Goal: Task Accomplishment & Management: Complete application form

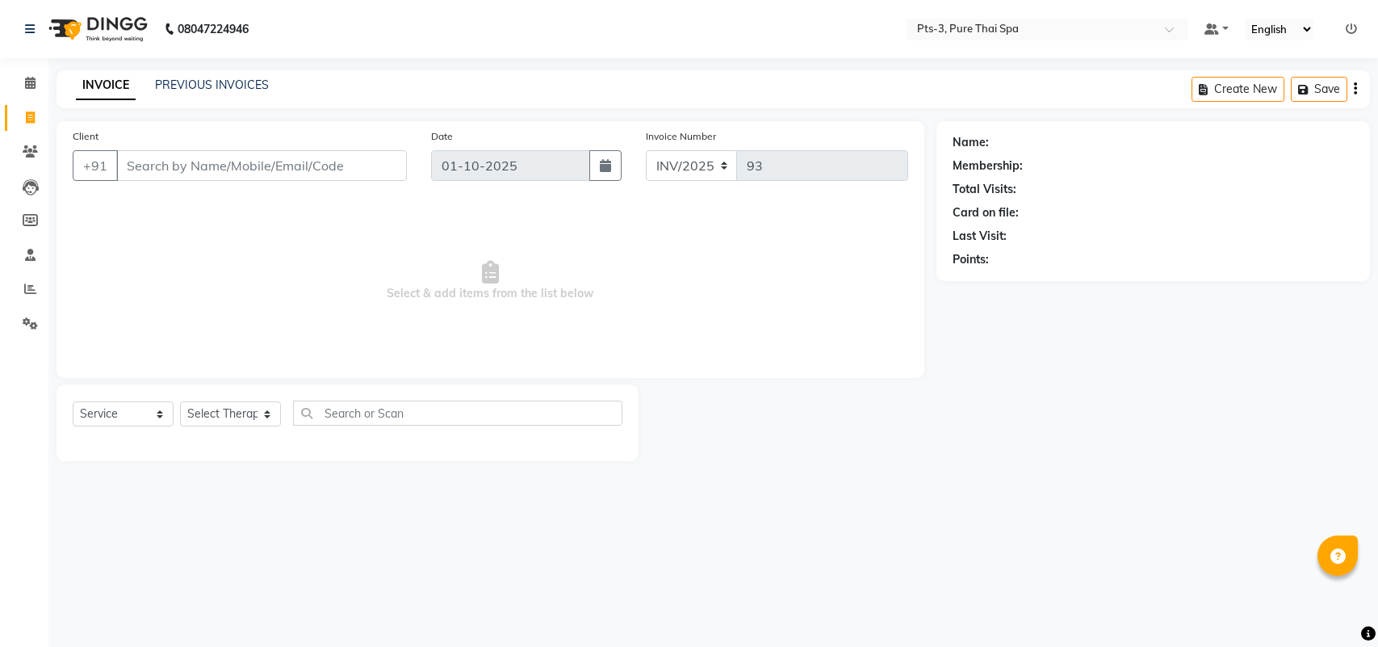
select select "service"
click at [278, 152] on input "Client" at bounding box center [261, 165] width 291 height 31
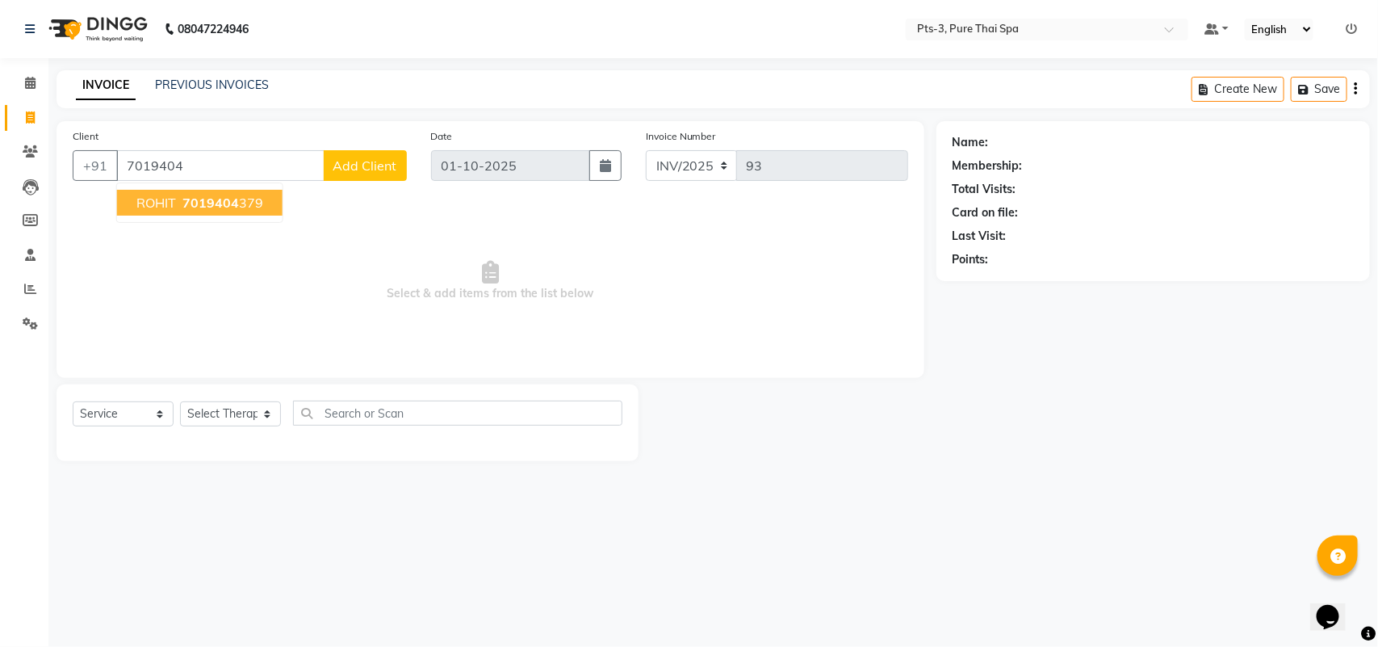
click at [215, 200] on span "7019404" at bounding box center [210, 203] width 57 height 16
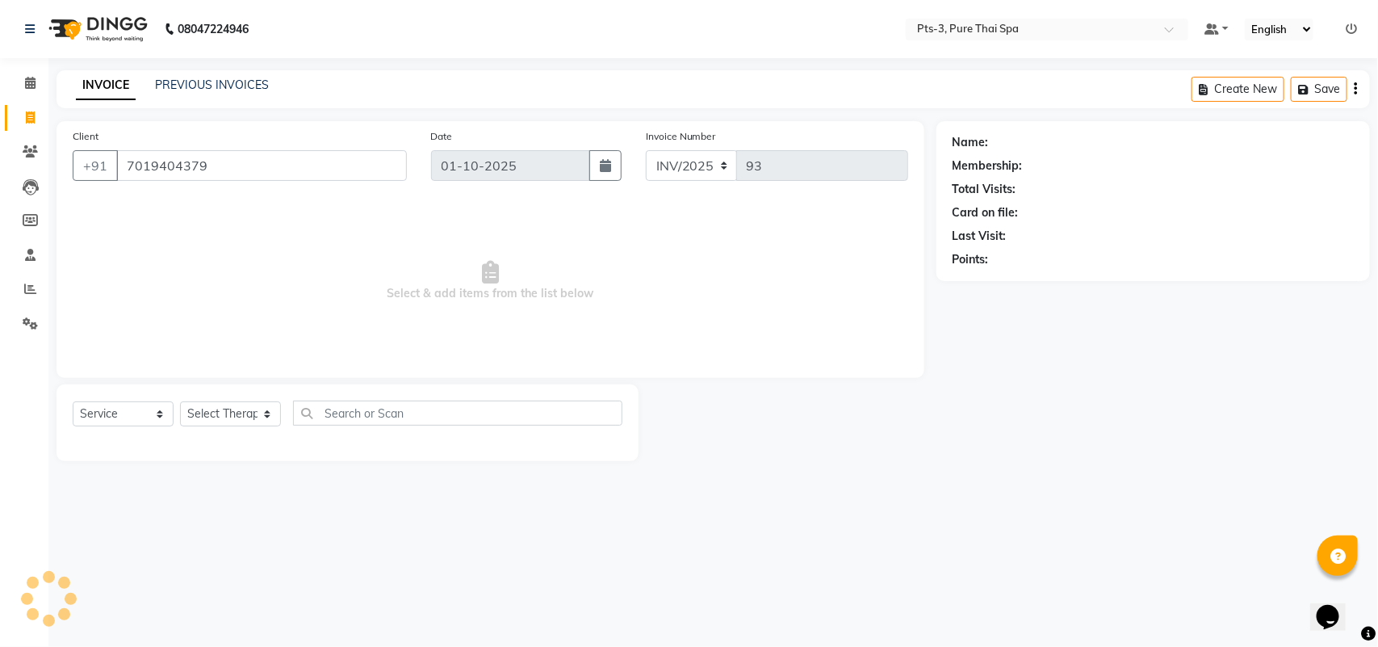
type input "7019404379"
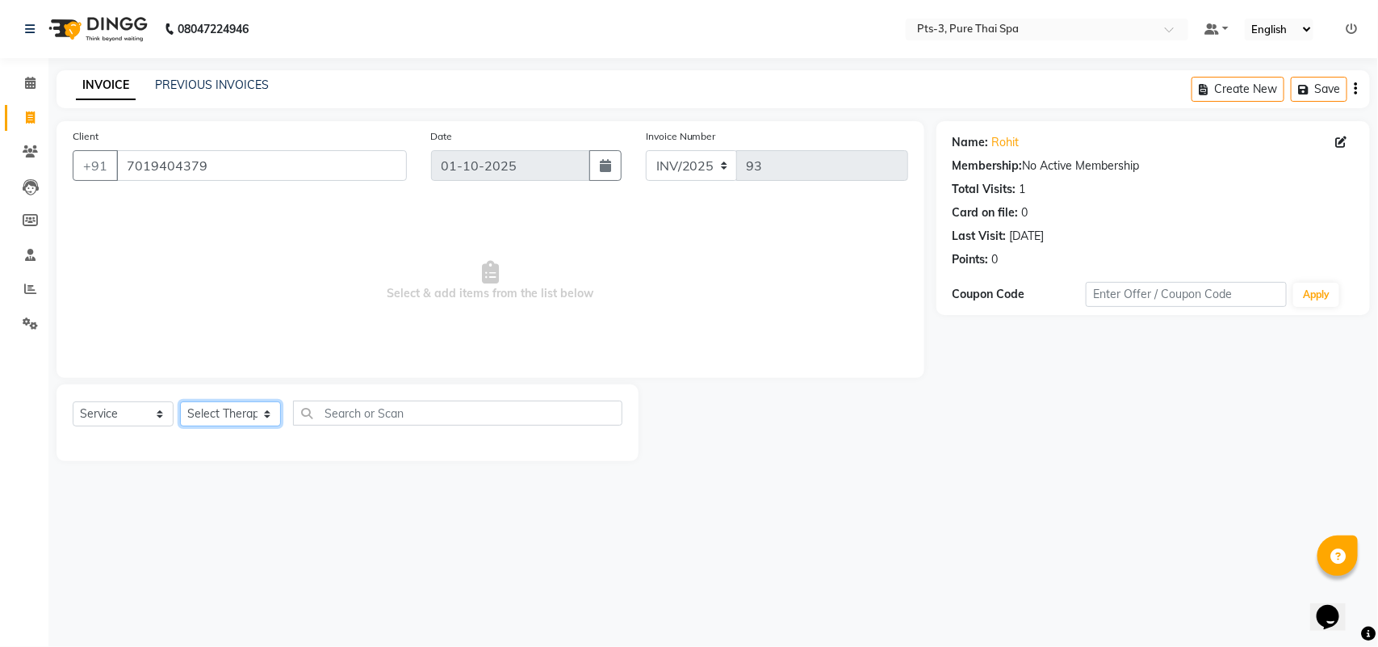
click at [237, 413] on select "Select Therapist [PERSON_NAME] AMMI ANYONE [PERSON_NAME] [PERSON_NAME] [PERSON_…" at bounding box center [230, 413] width 101 height 25
select select "77196"
click at [180, 401] on select "Select Therapist [PERSON_NAME] AMMI ANYONE [PERSON_NAME] [PERSON_NAME] [PERSON_…" at bounding box center [230, 413] width 101 height 25
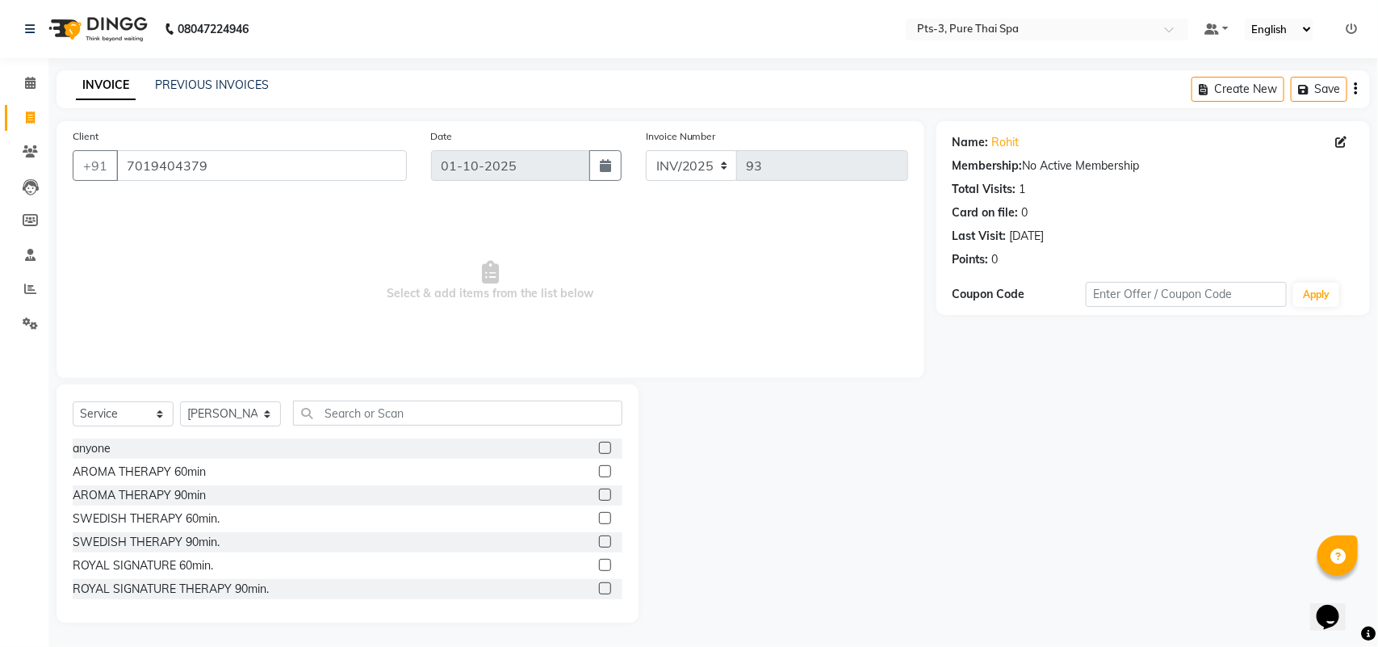
click at [599, 494] on label at bounding box center [605, 494] width 12 height 12
click at [599, 494] on input "checkbox" at bounding box center [604, 495] width 10 height 10
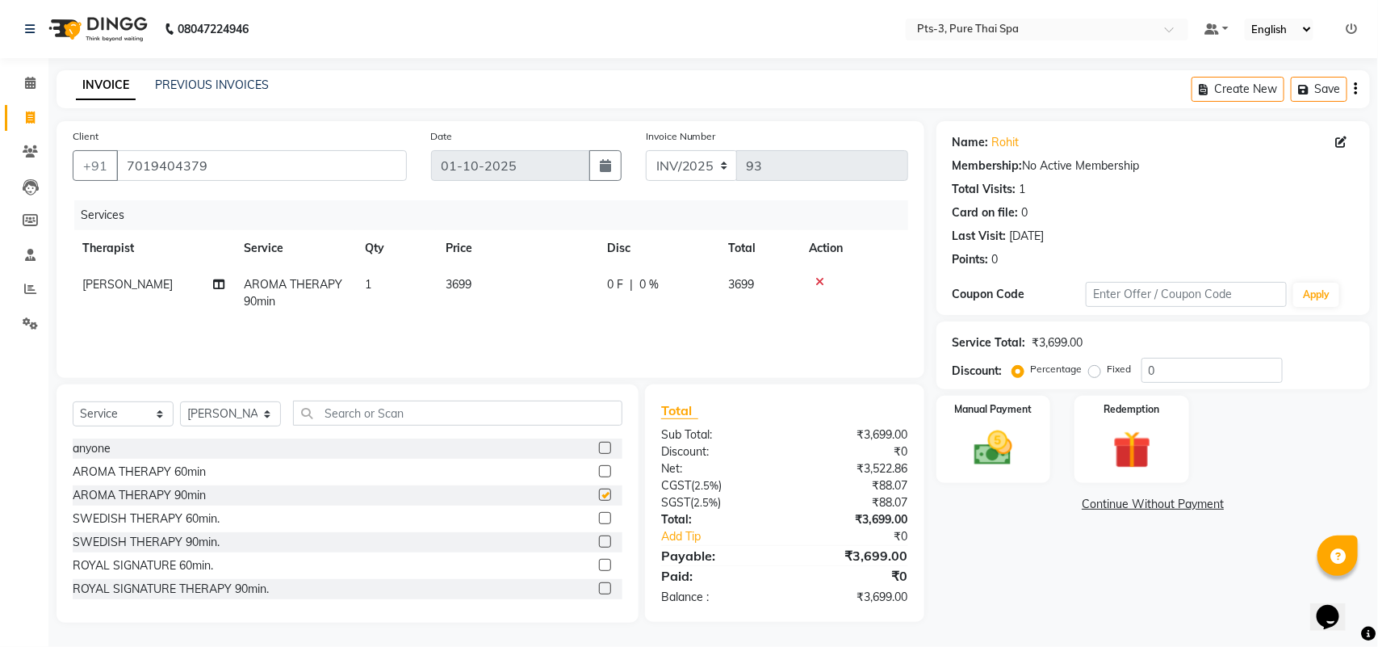
checkbox input "false"
click at [818, 280] on icon at bounding box center [819, 281] width 9 height 11
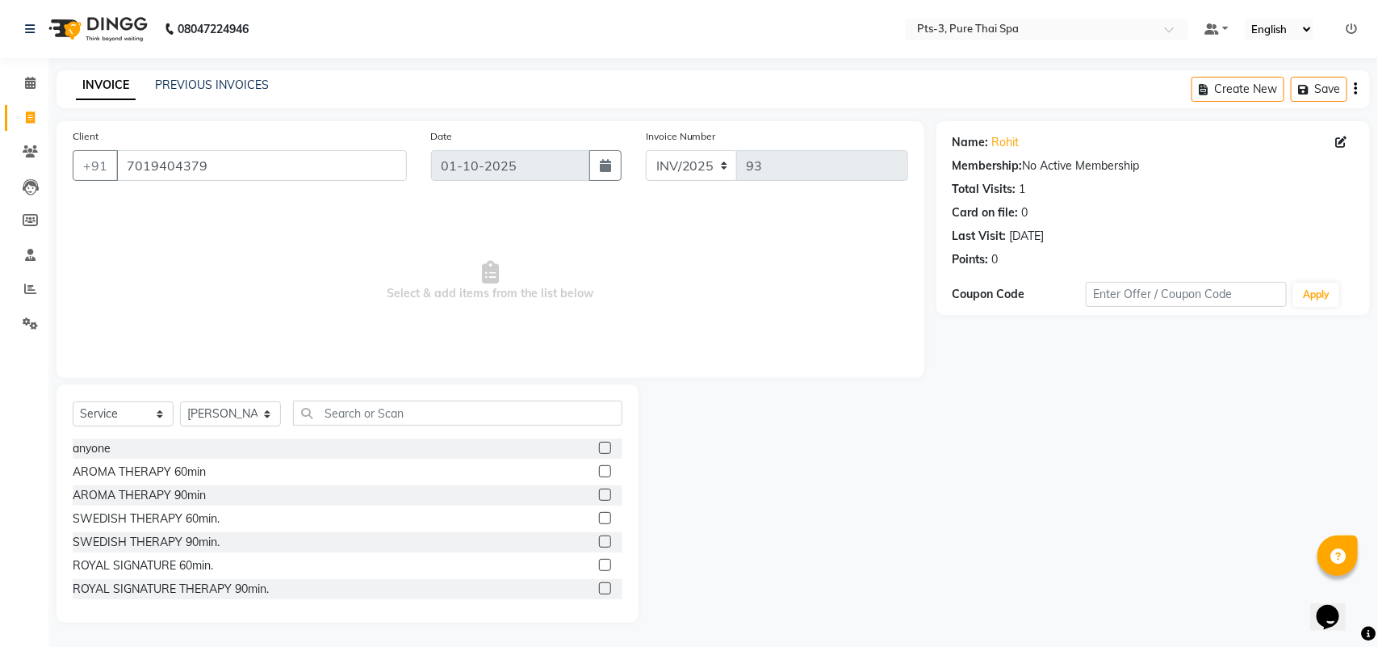
click at [599, 515] on label at bounding box center [605, 518] width 12 height 12
click at [599, 515] on input "checkbox" at bounding box center [604, 518] width 10 height 10
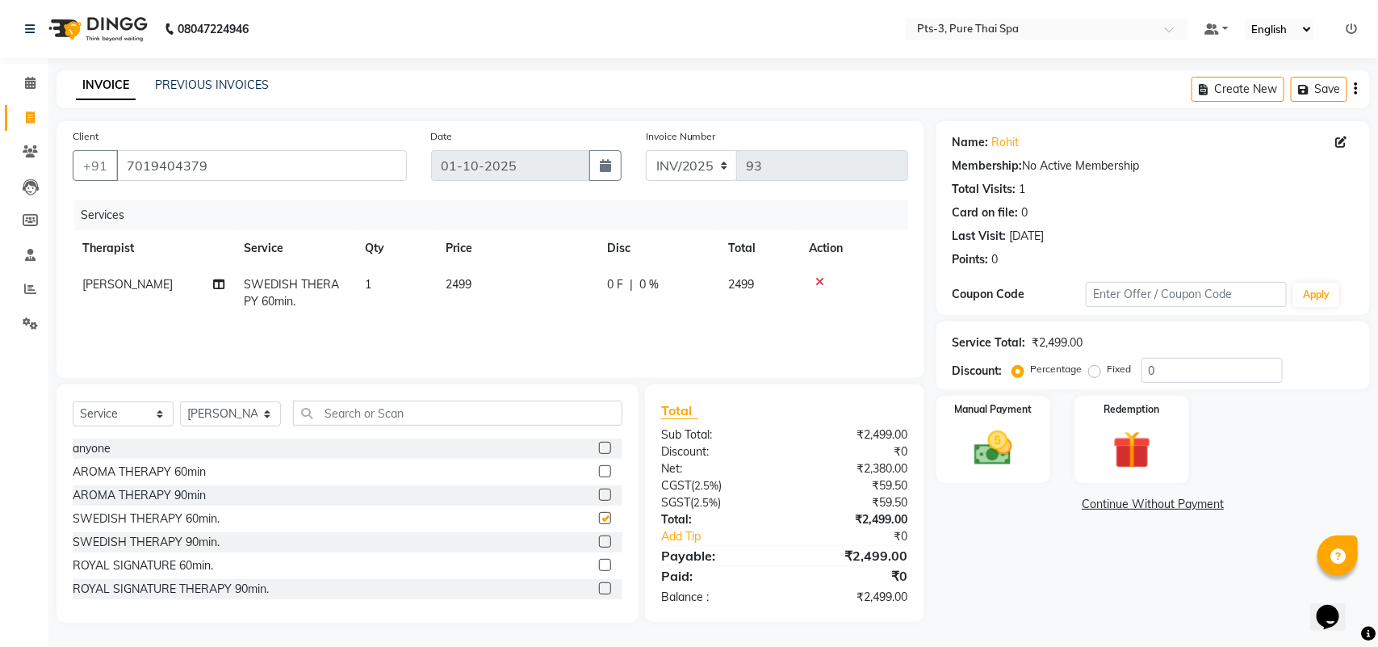
checkbox input "false"
click at [986, 454] on img at bounding box center [993, 447] width 64 height 45
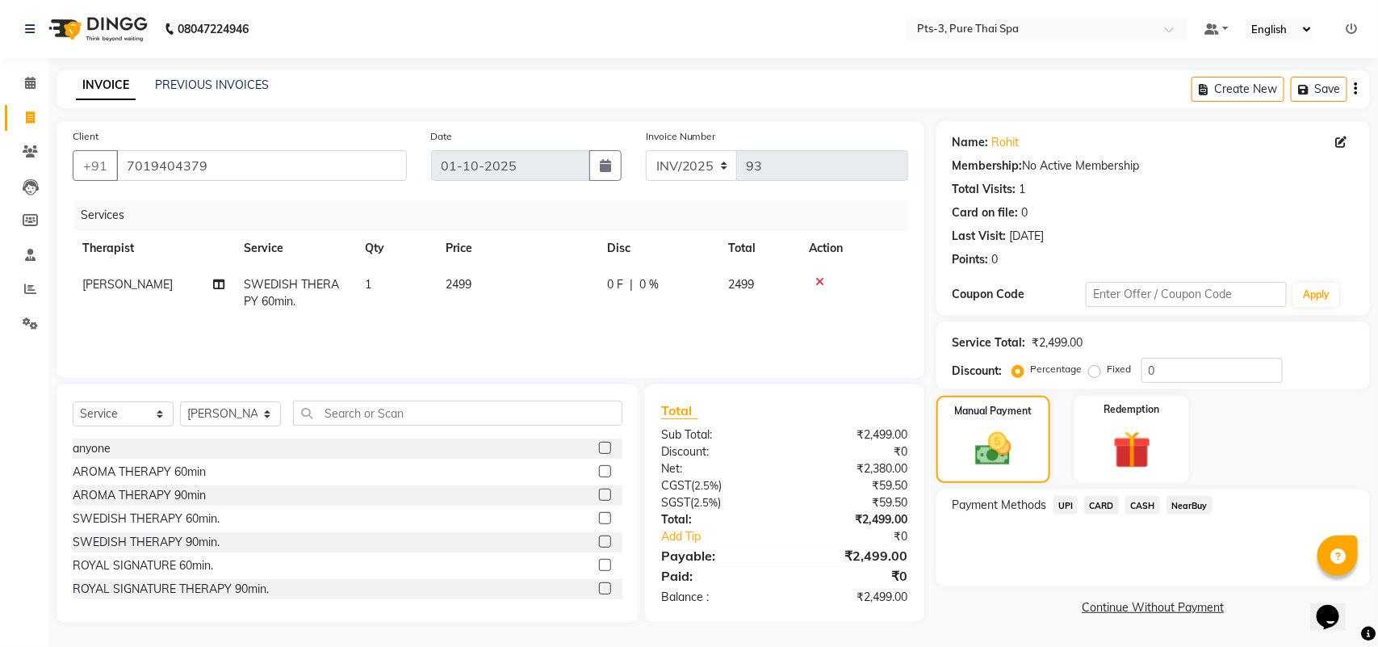
click at [1149, 502] on span "CASH" at bounding box center [1142, 505] width 35 height 19
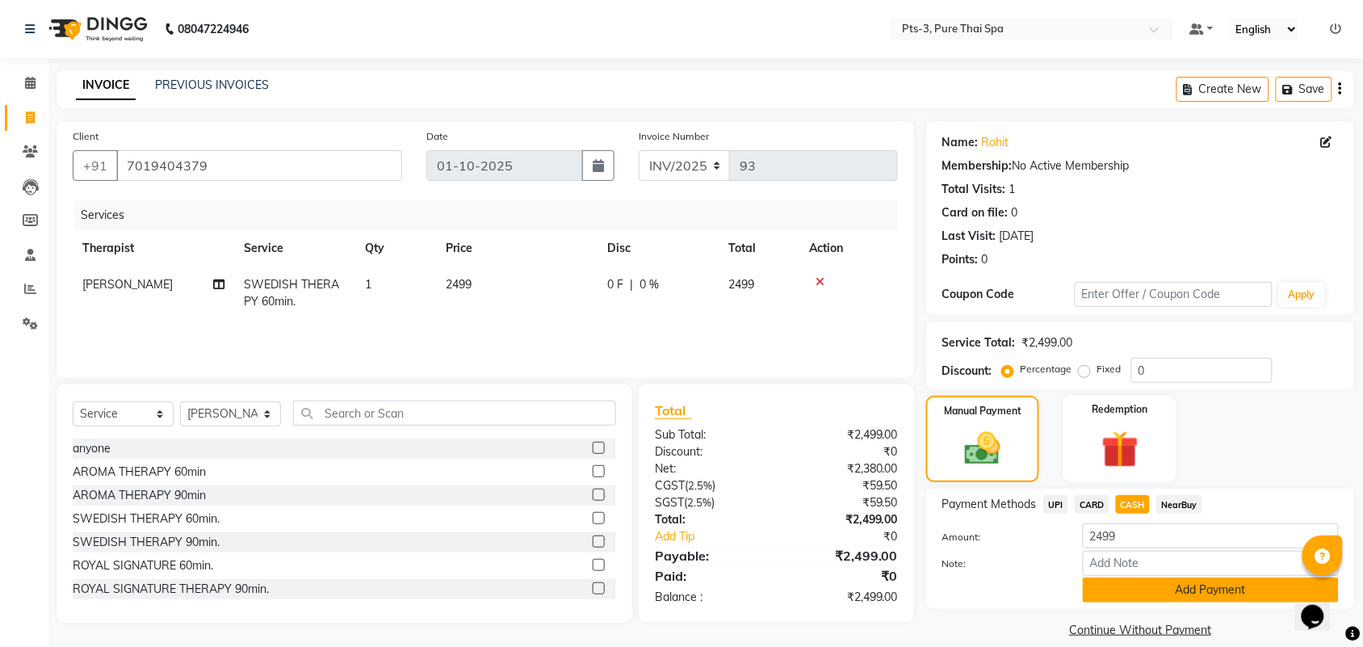
click at [1172, 594] on button "Add Payment" at bounding box center [1210, 589] width 256 height 25
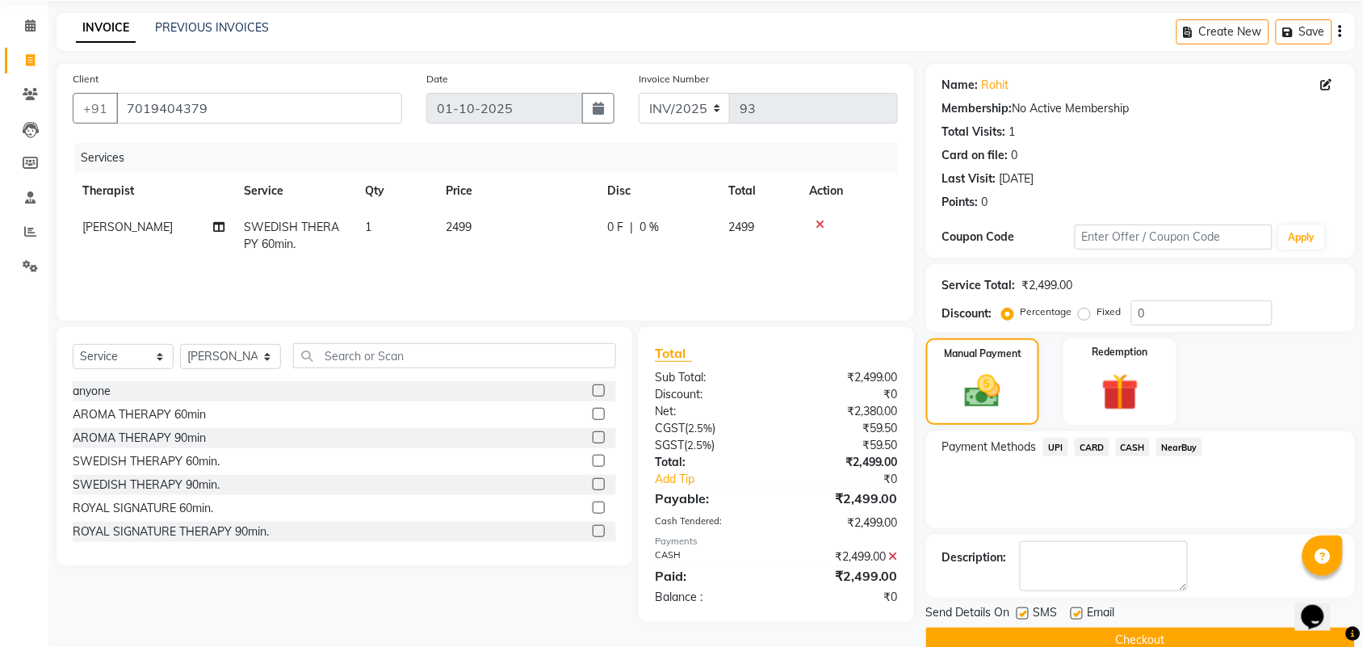
scroll to position [87, 0]
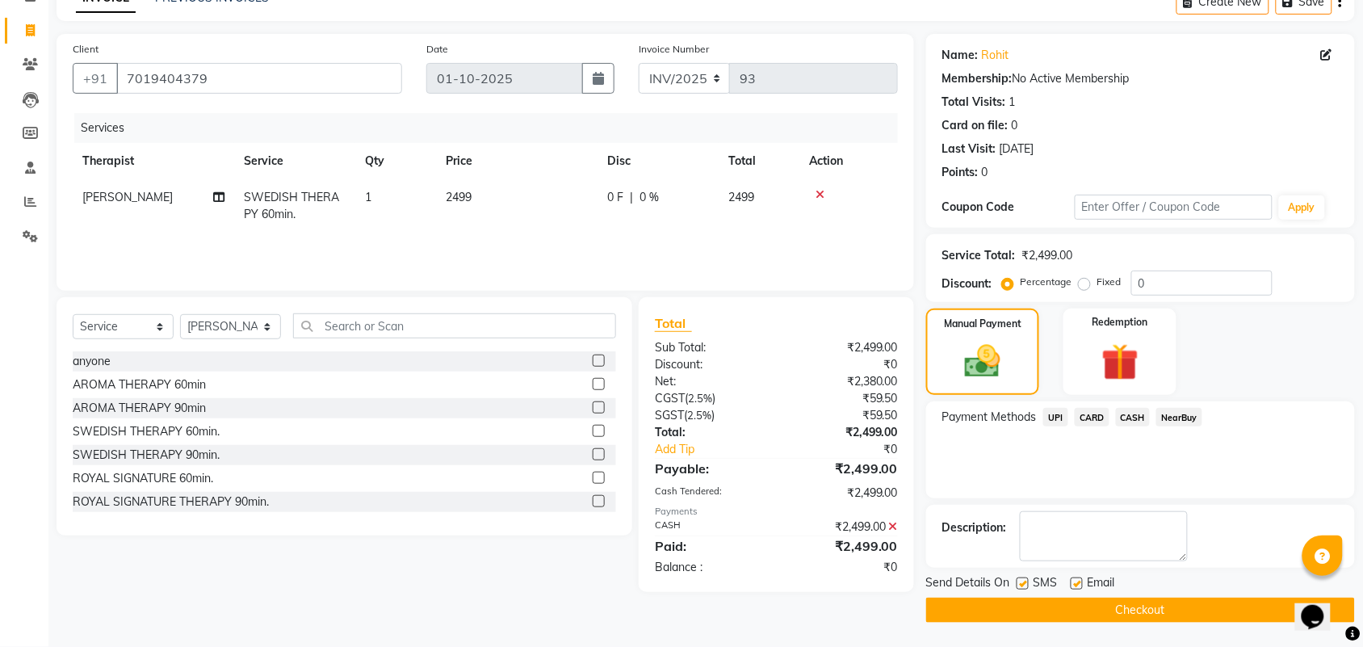
click at [1019, 581] on label at bounding box center [1022, 583] width 12 height 12
click at [1019, 581] on input "checkbox" at bounding box center [1021, 584] width 10 height 10
checkbox input "false"
click at [1075, 584] on label at bounding box center [1076, 583] width 12 height 12
click at [1075, 584] on input "checkbox" at bounding box center [1075, 584] width 10 height 10
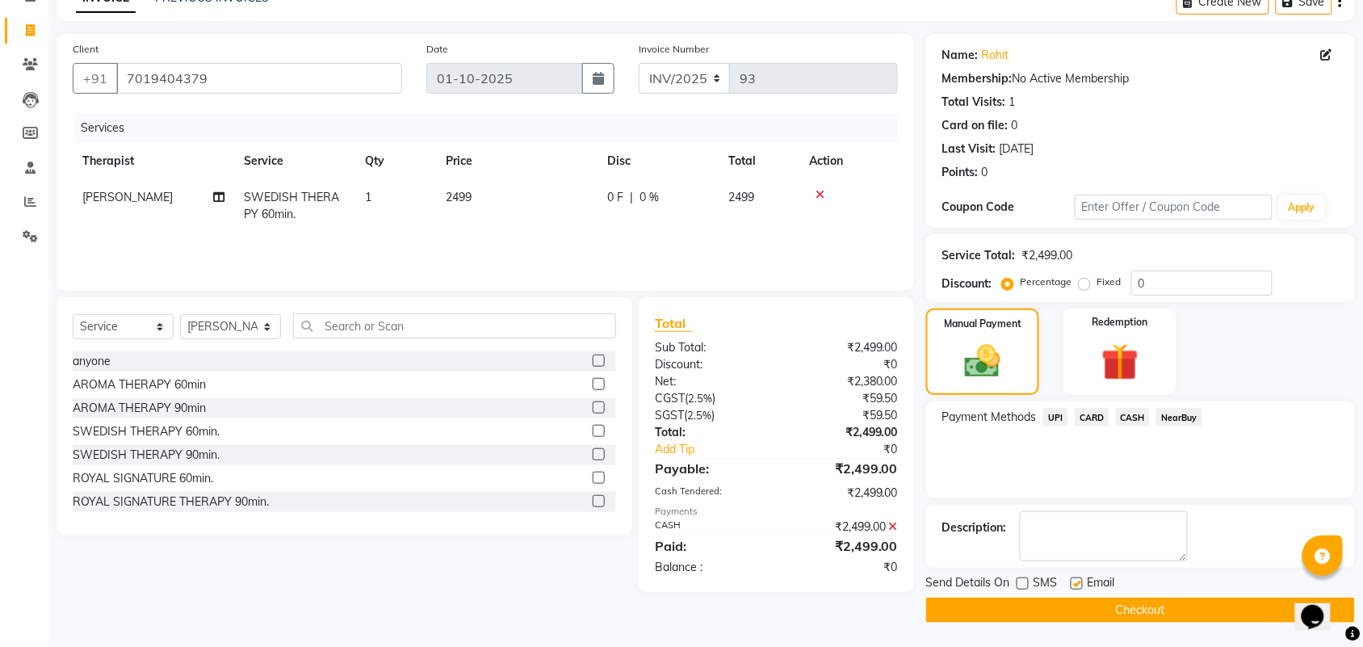
checkbox input "false"
click at [1083, 603] on button "Checkout" at bounding box center [1140, 609] width 429 height 25
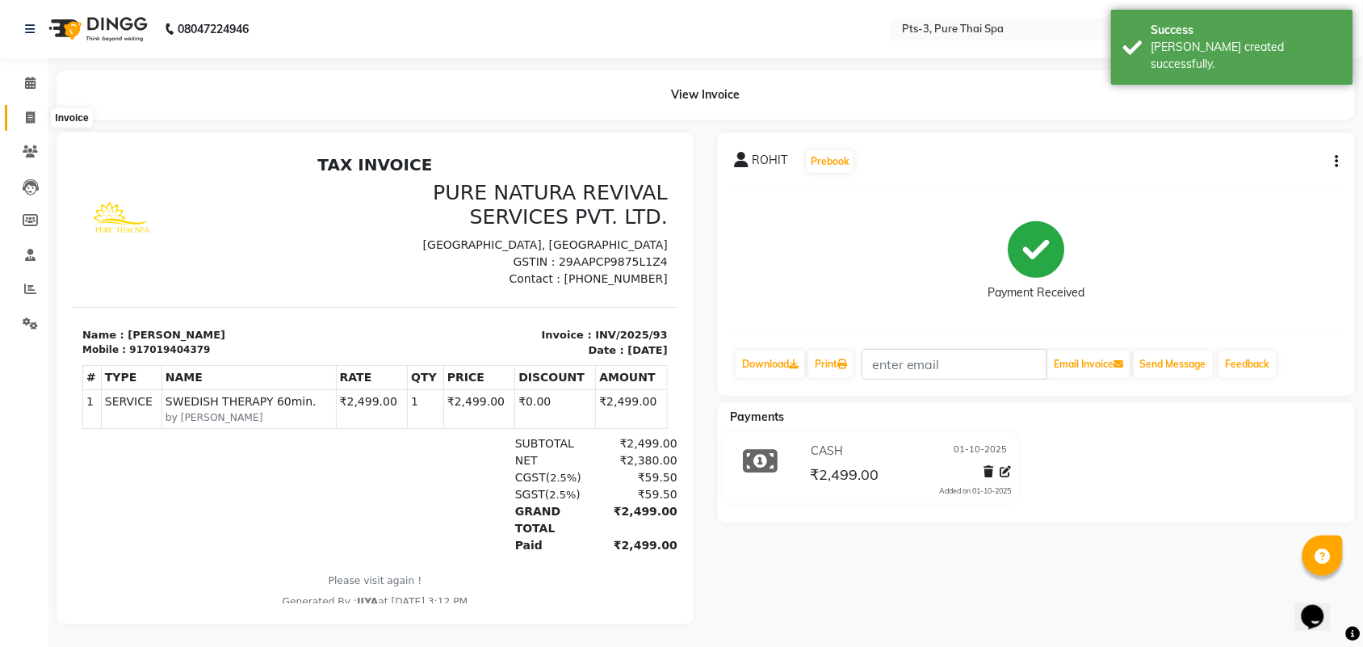
click at [30, 122] on icon at bounding box center [30, 117] width 9 height 12
select select "service"
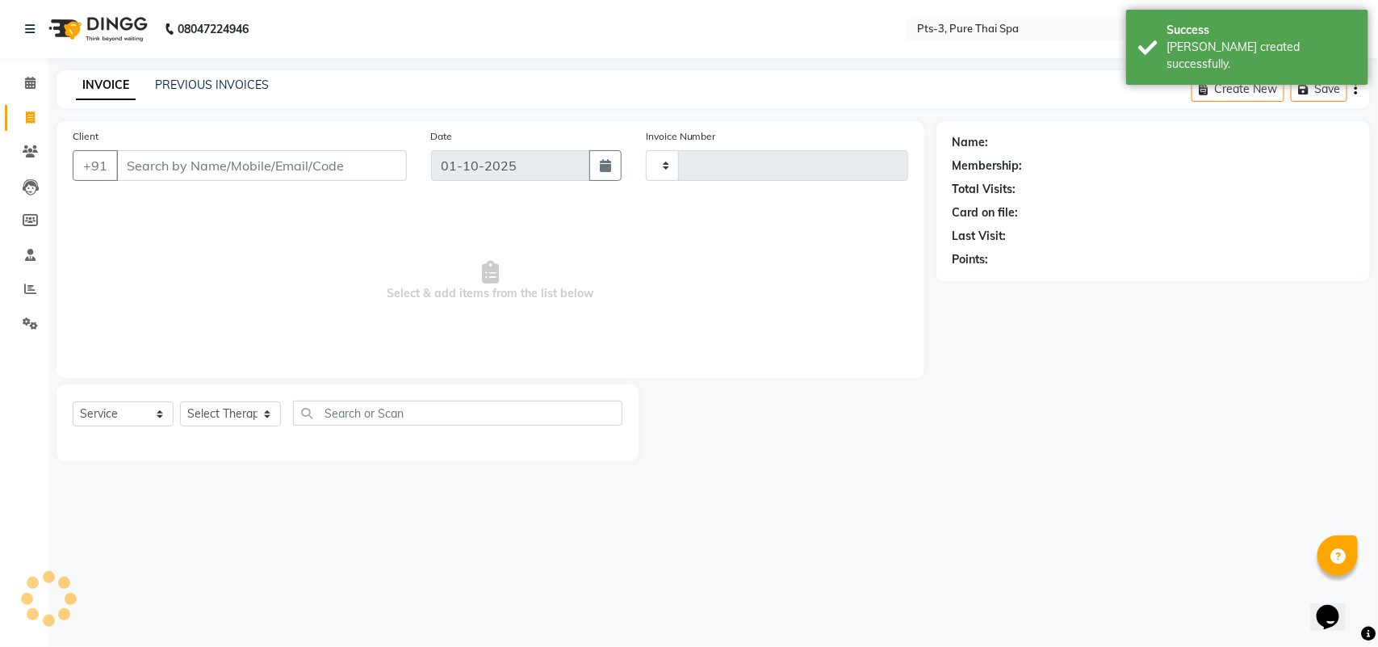
type input "94"
select select "9047"
click at [203, 77] on link "PREVIOUS INVOICES" at bounding box center [212, 84] width 114 height 15
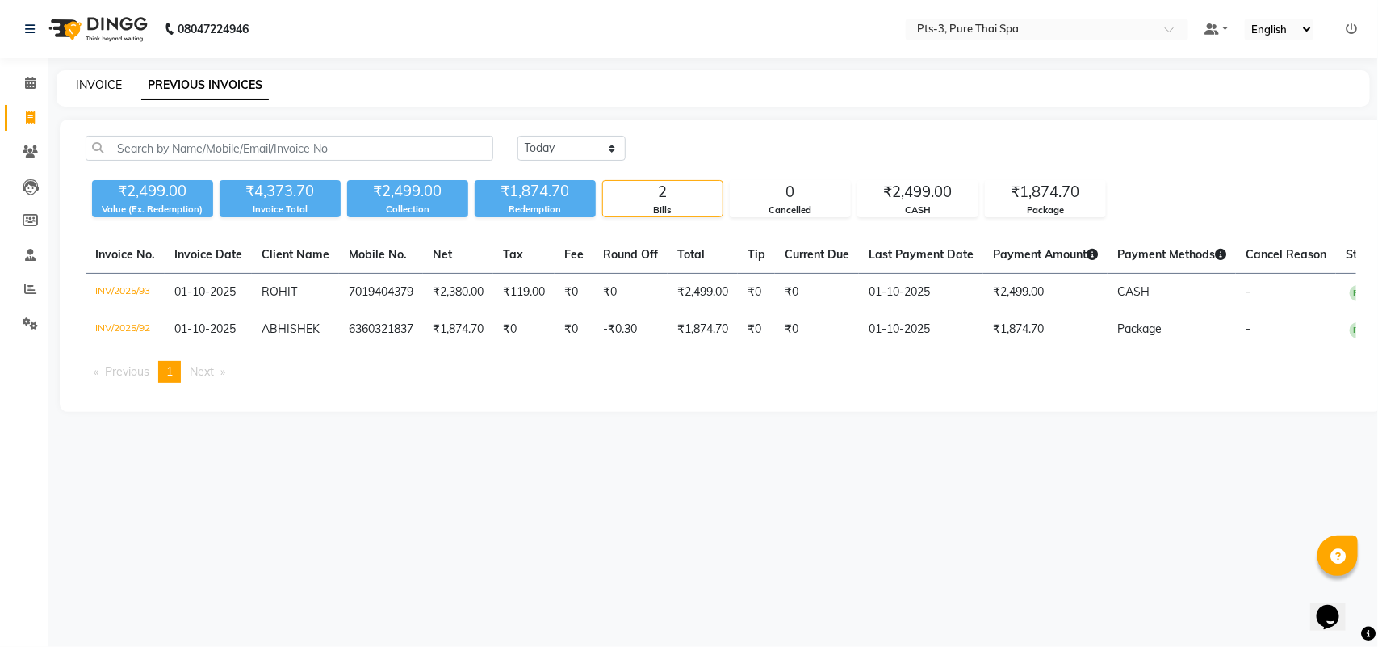
click at [93, 77] on link "INVOICE" at bounding box center [99, 84] width 46 height 15
select select "service"
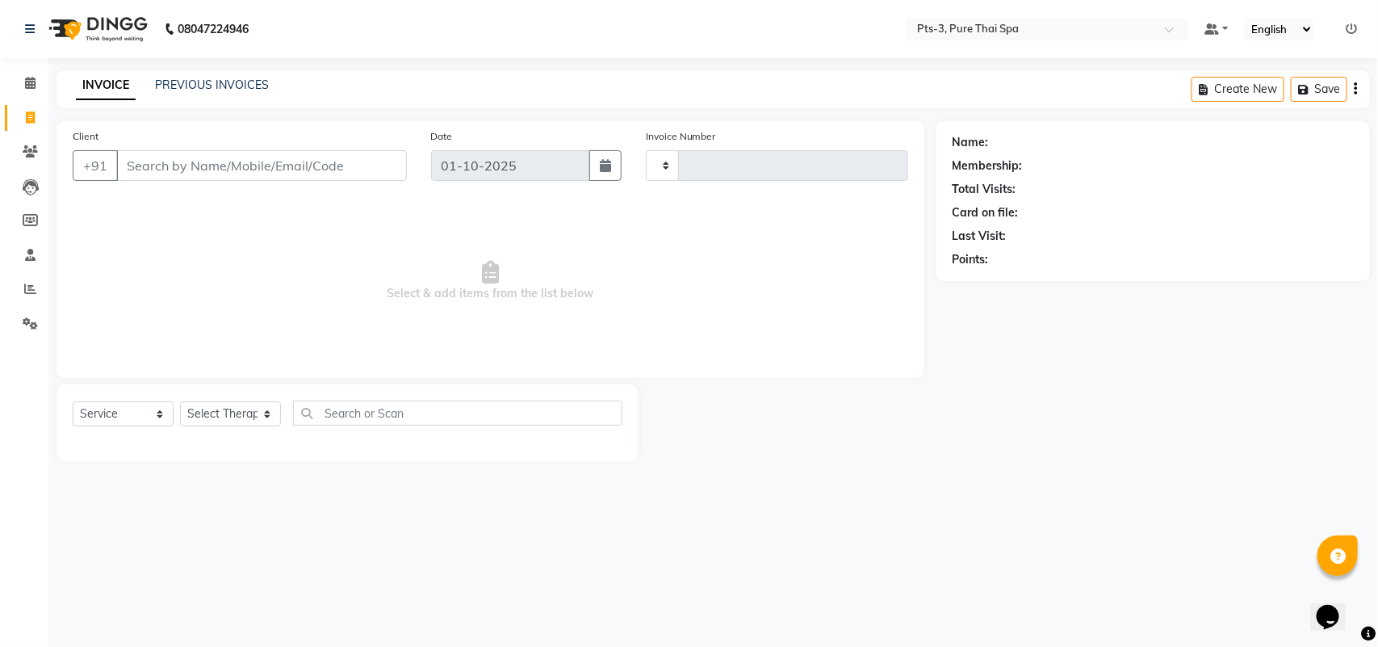
type input "94"
select select "9047"
click at [211, 90] on link "PREVIOUS INVOICES" at bounding box center [212, 84] width 114 height 15
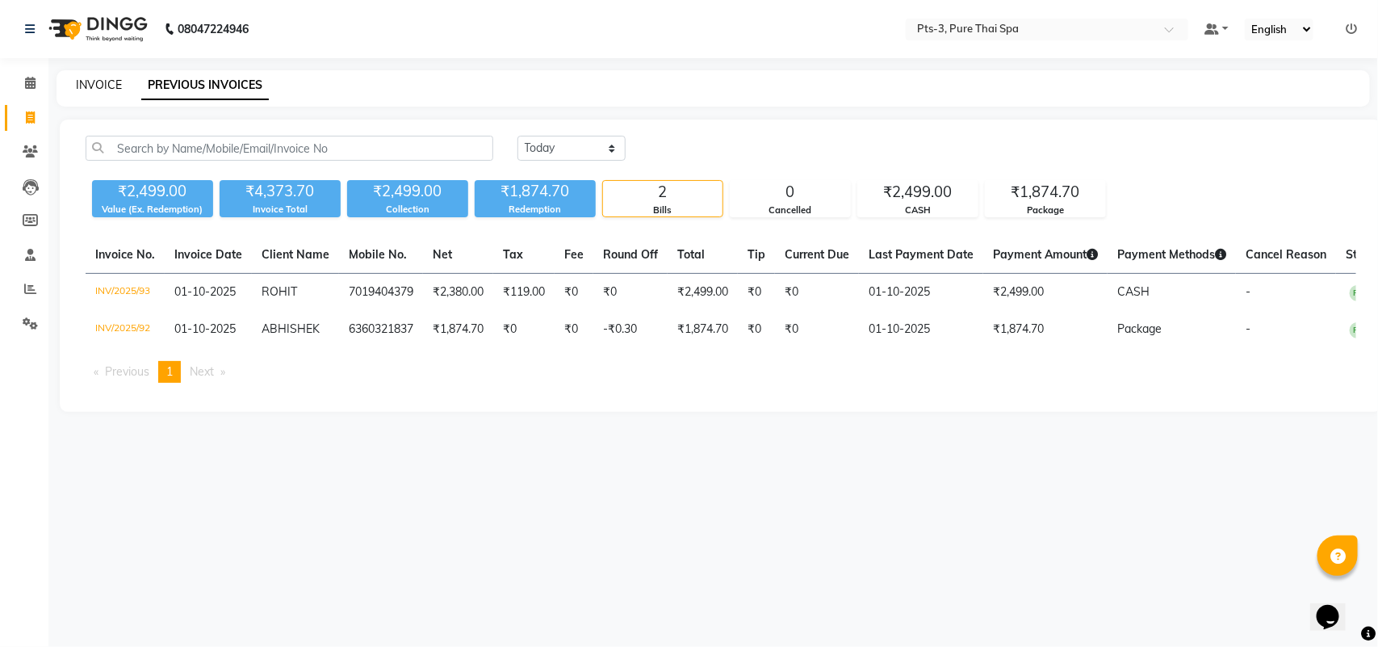
click at [102, 85] on link "INVOICE" at bounding box center [99, 84] width 46 height 15
select select "service"
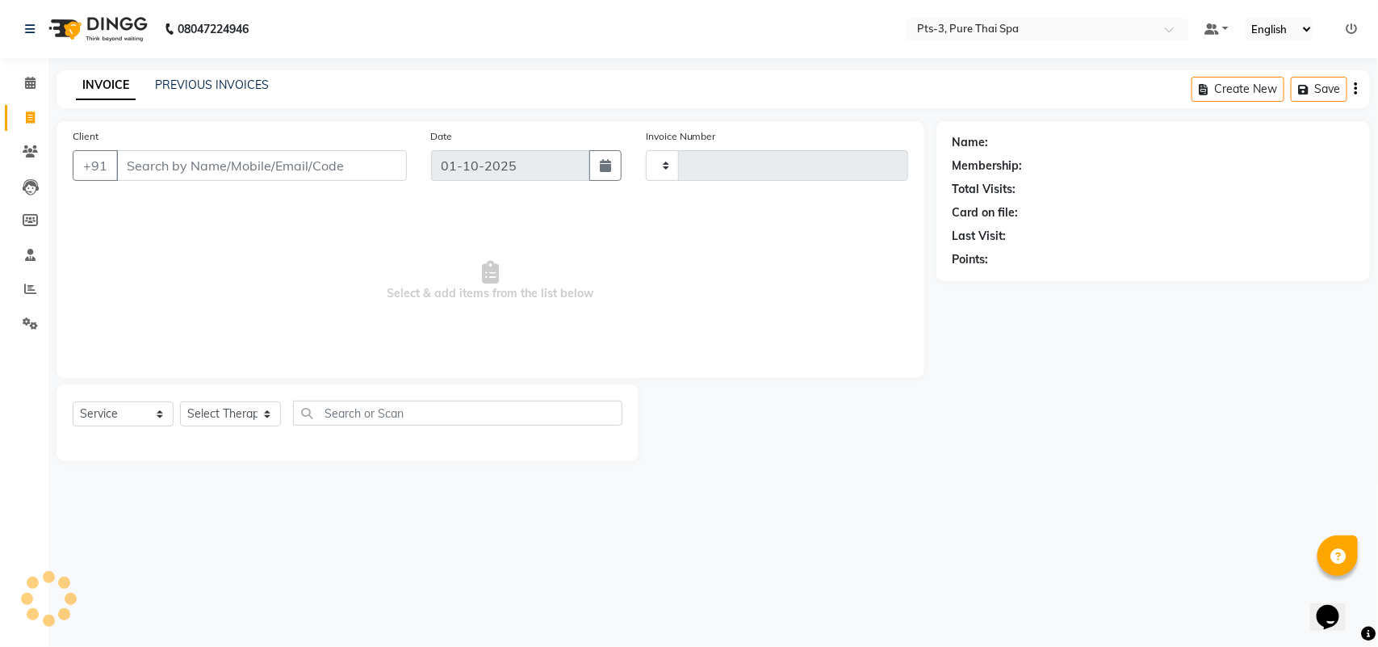
type input "94"
select select "9047"
click at [125, 161] on input "Client" at bounding box center [261, 165] width 291 height 31
click at [125, 164] on input "Client" at bounding box center [261, 165] width 291 height 31
